Goal: Information Seeking & Learning: Find specific fact

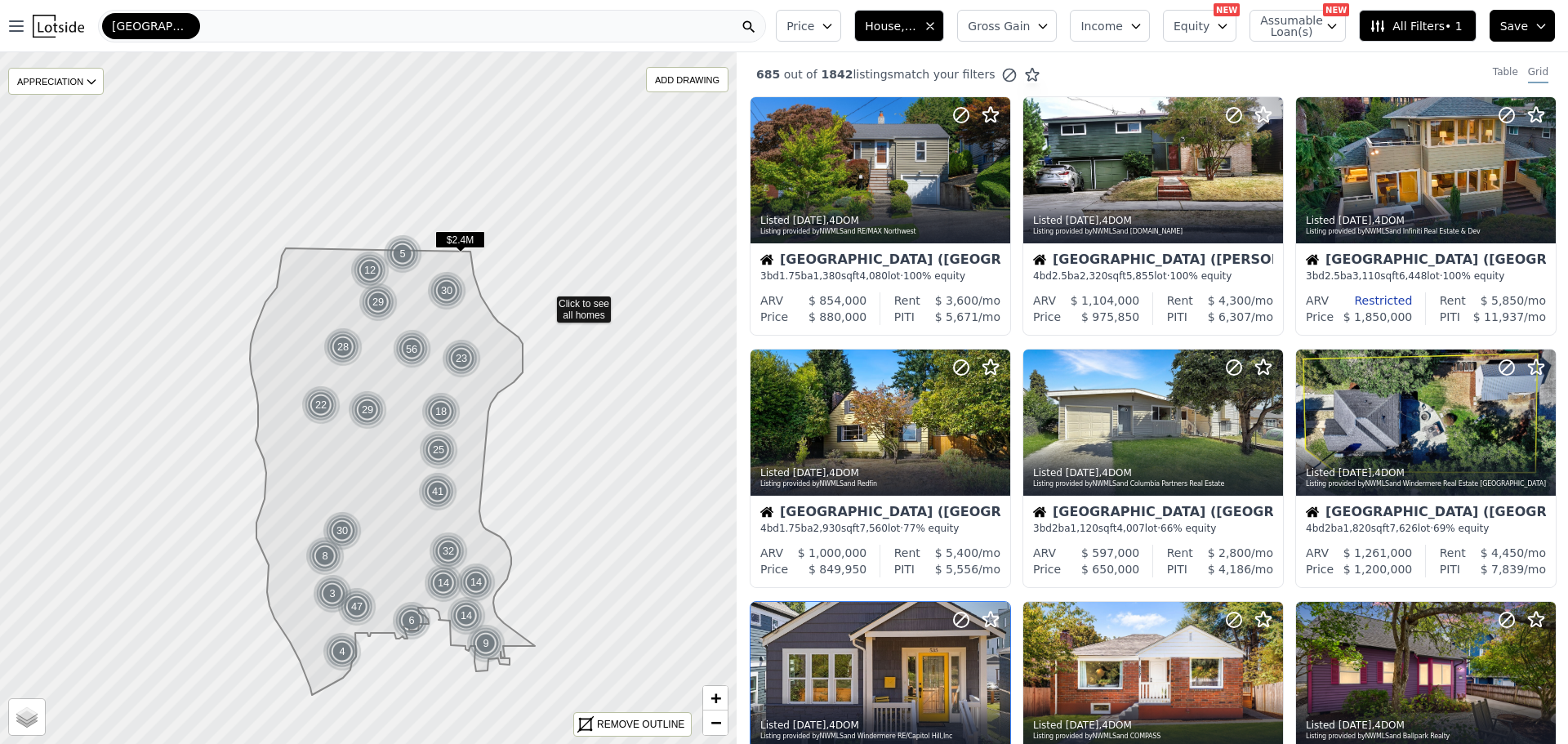
scroll to position [490, 0]
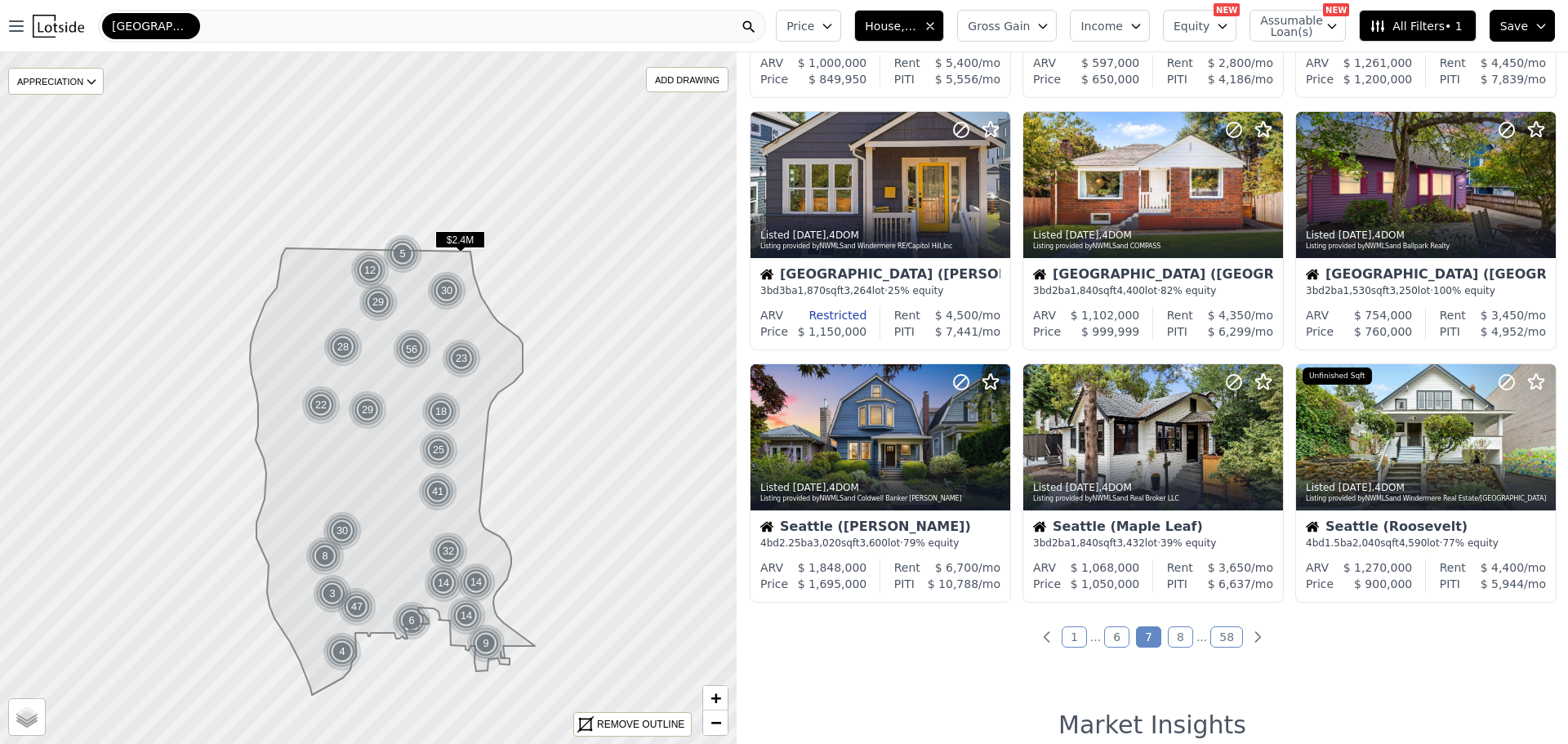
click at [1172, 632] on link "8" at bounding box center [1180, 636] width 25 height 21
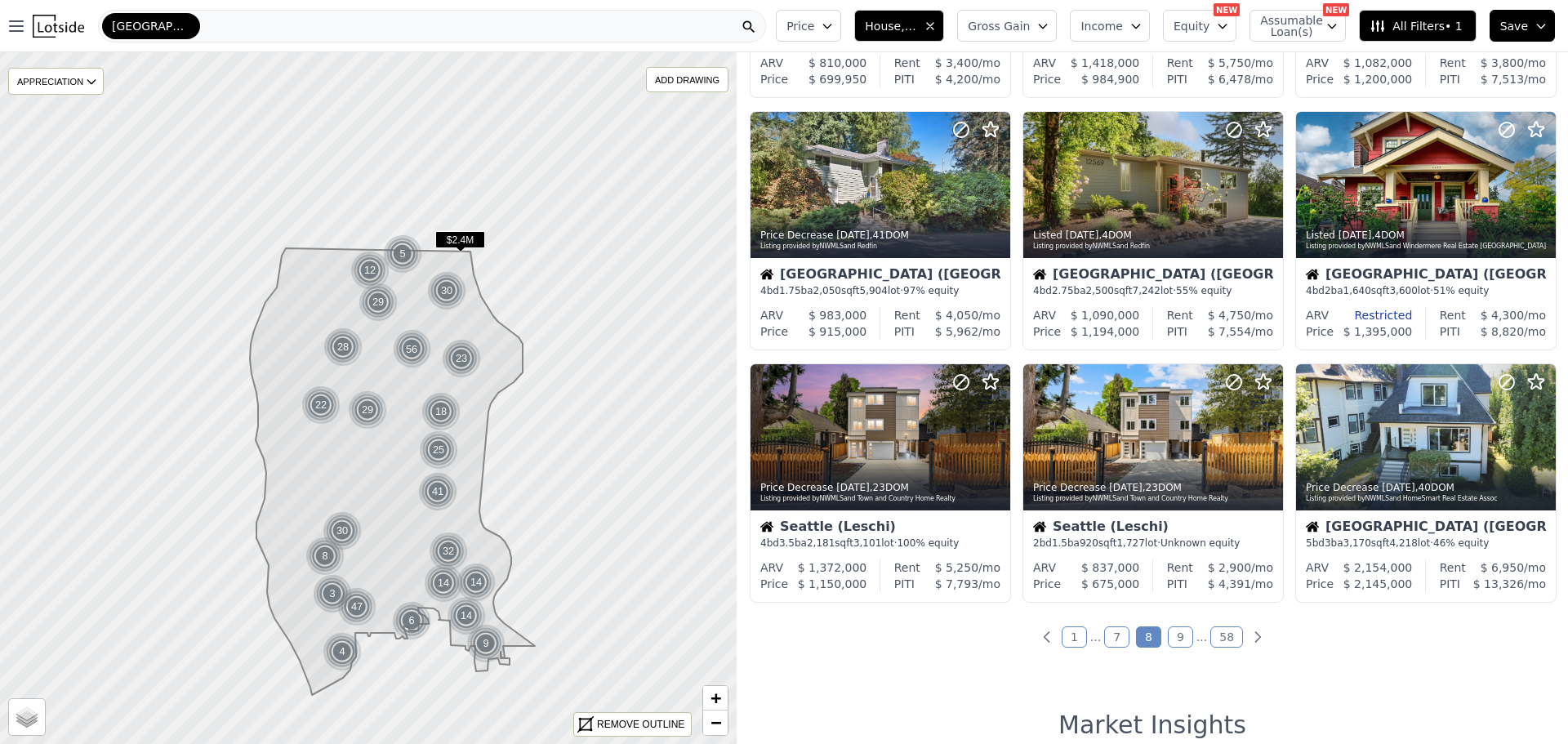
click at [1176, 629] on link "9" at bounding box center [1180, 636] width 25 height 21
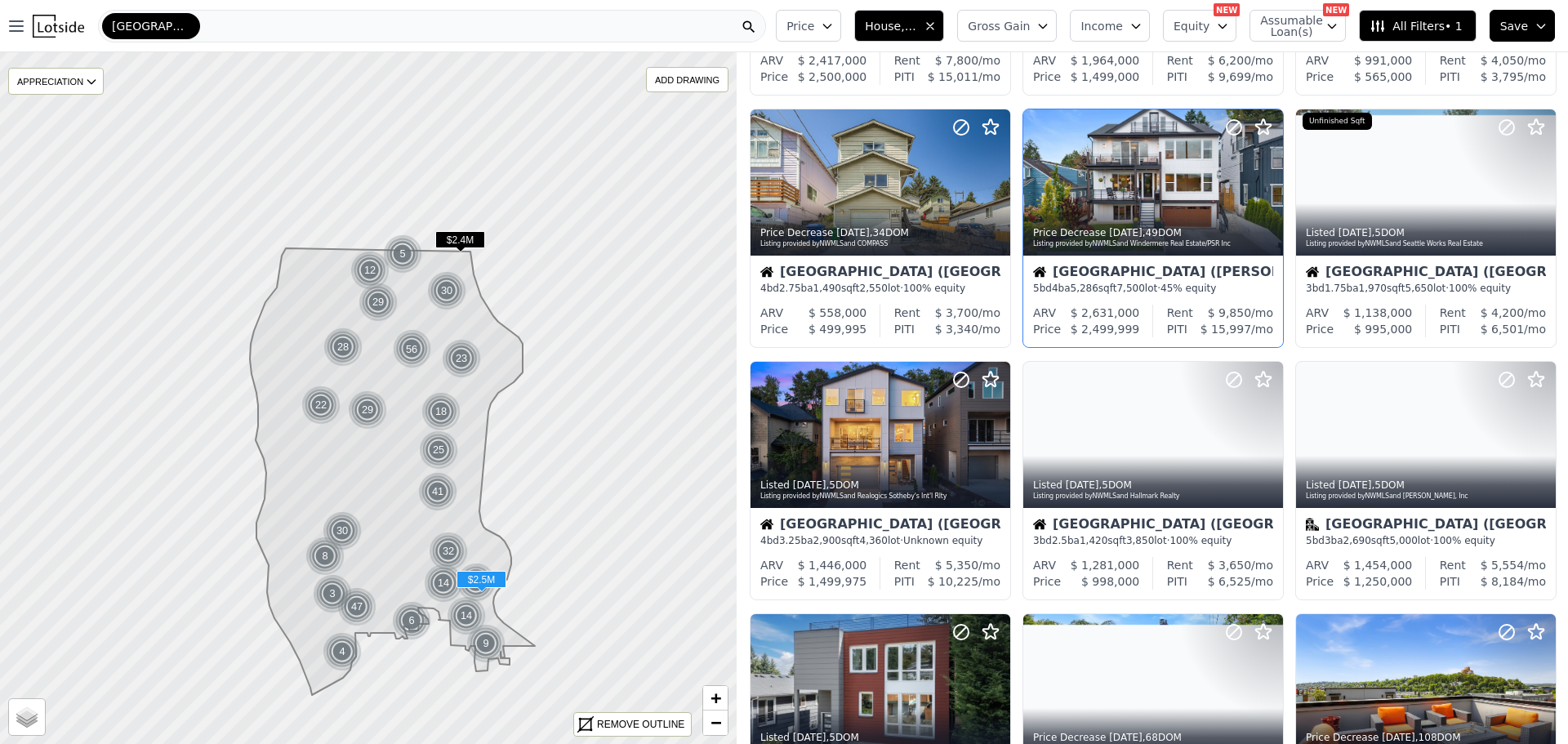
scroll to position [245, 0]
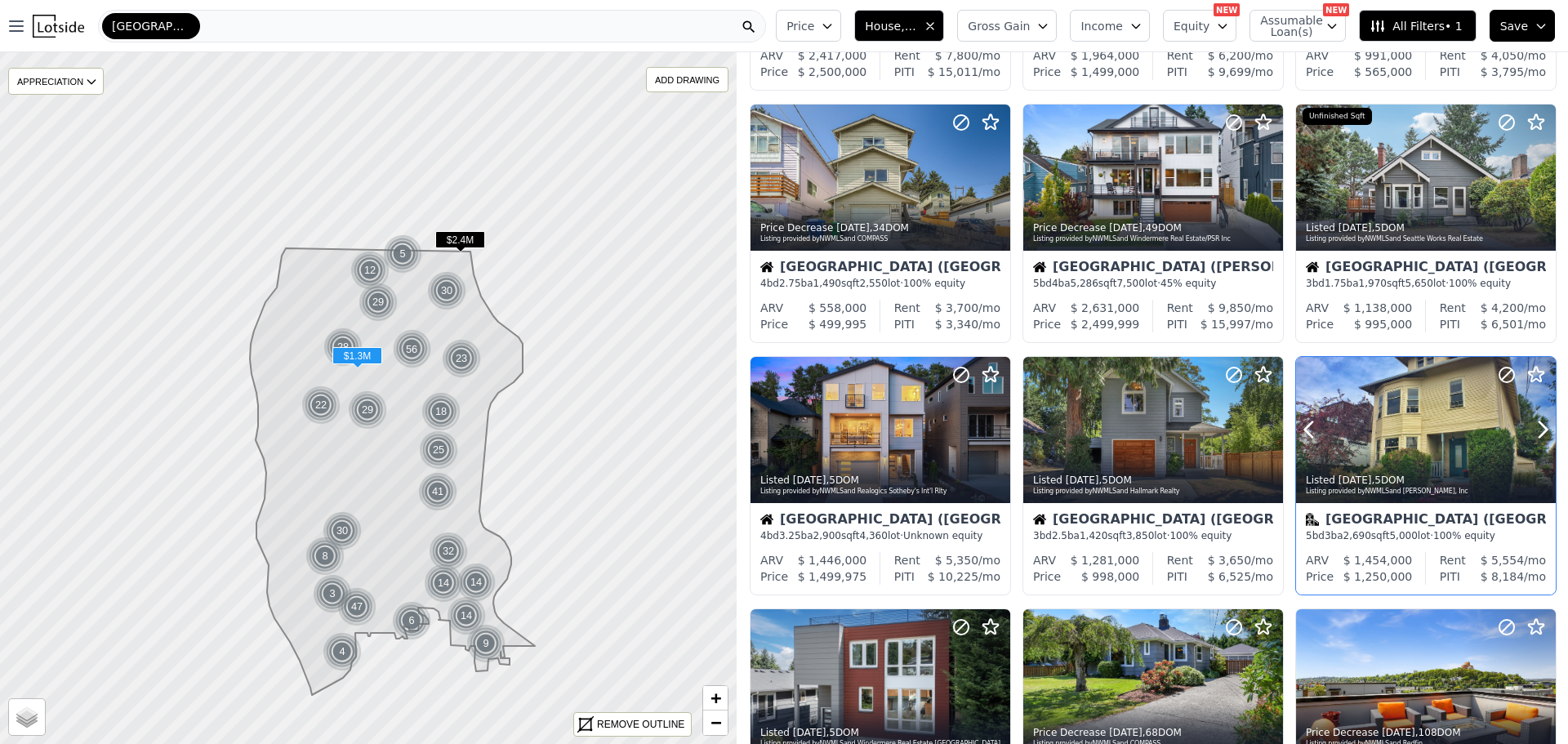
click at [1408, 447] on div at bounding box center [1425, 429] width 260 height 146
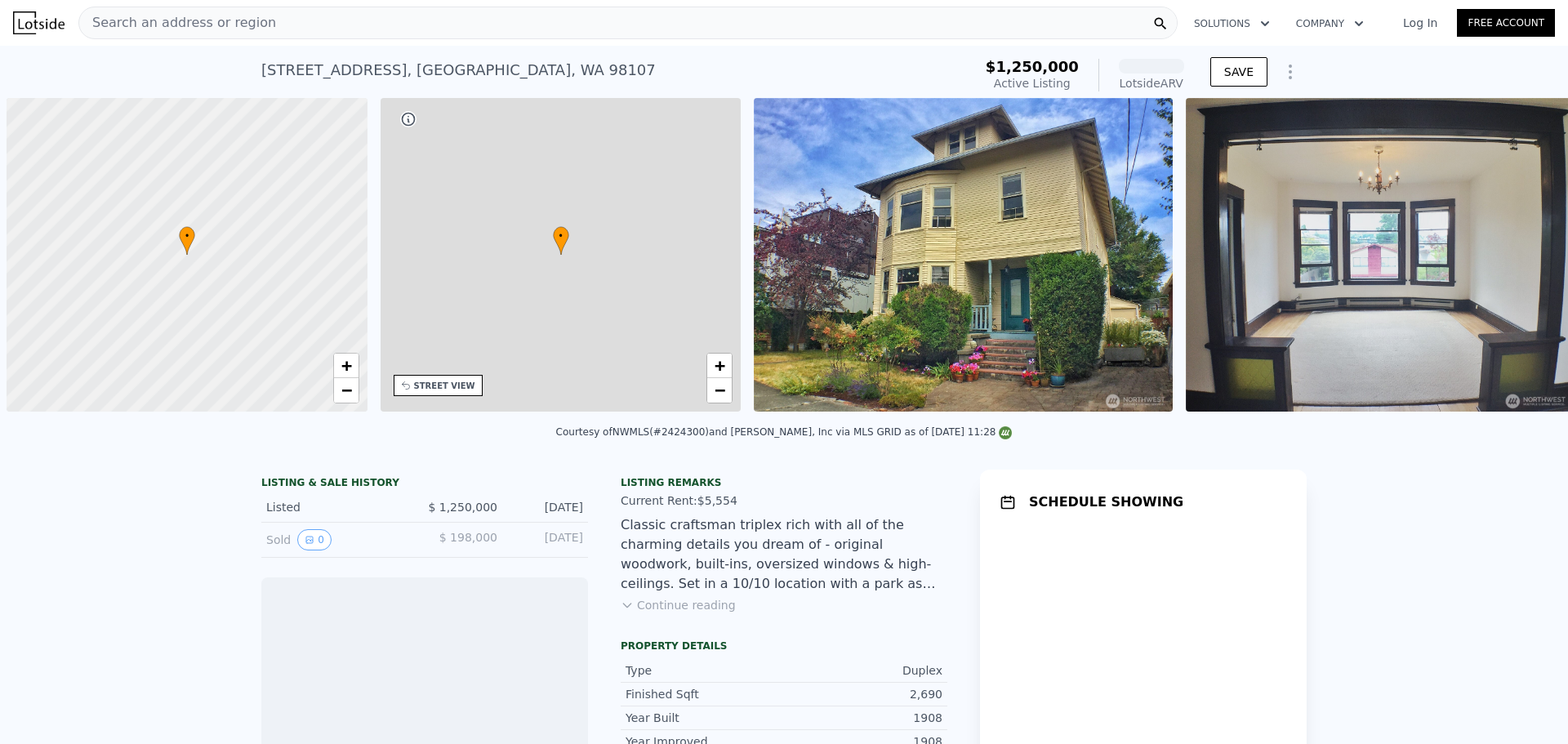
scroll to position [0, 7]
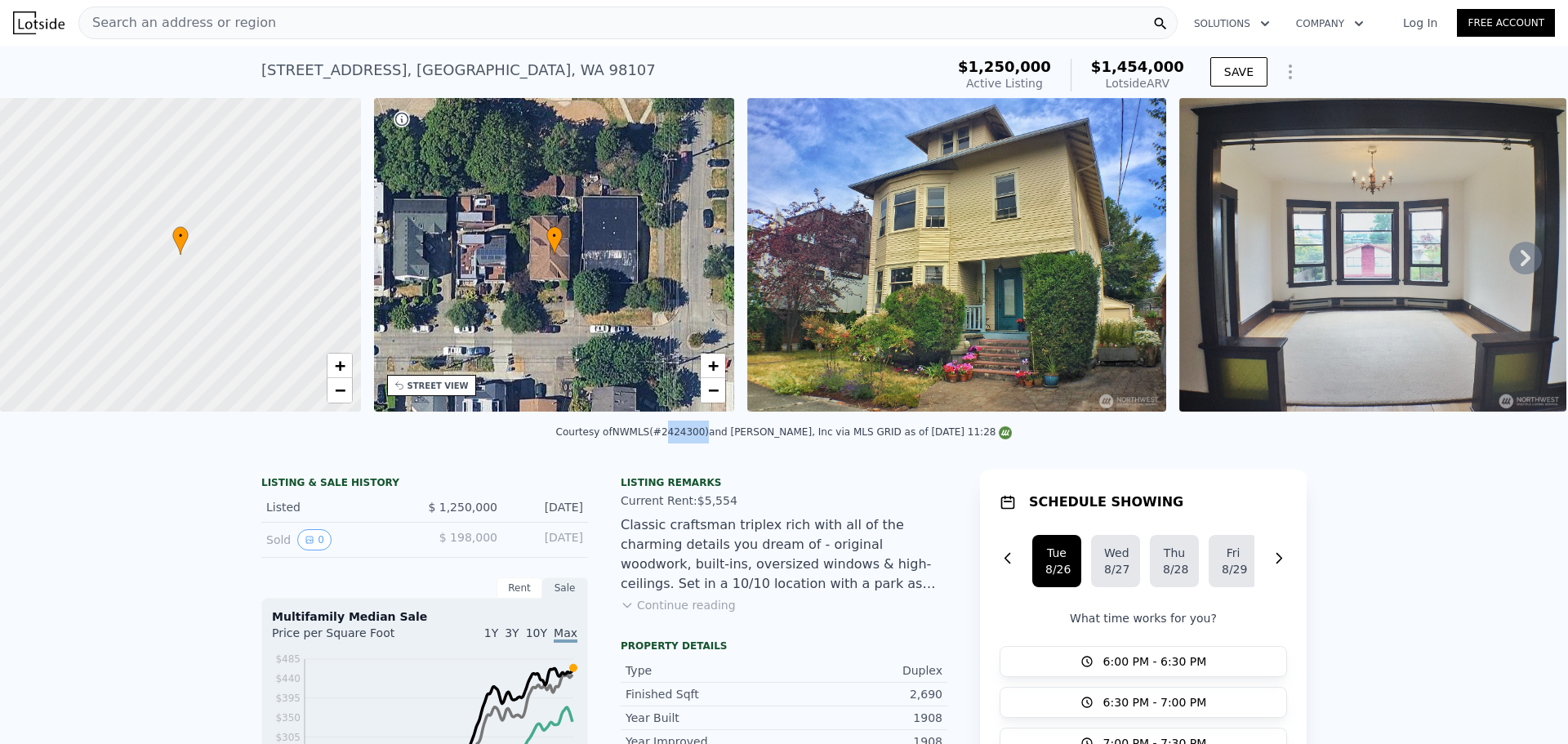
drag, startPoint x: 675, startPoint y: 443, endPoint x: 712, endPoint y: 445, distance: 37.1
click at [712, 438] on div "Courtesy of NWMLS (#2424300) and [PERSON_NAME], Inc via MLS GRID as of [DATE] 1…" at bounding box center [784, 432] width 457 height 11
copy div "2424300"
